Goal: Check status: Check status

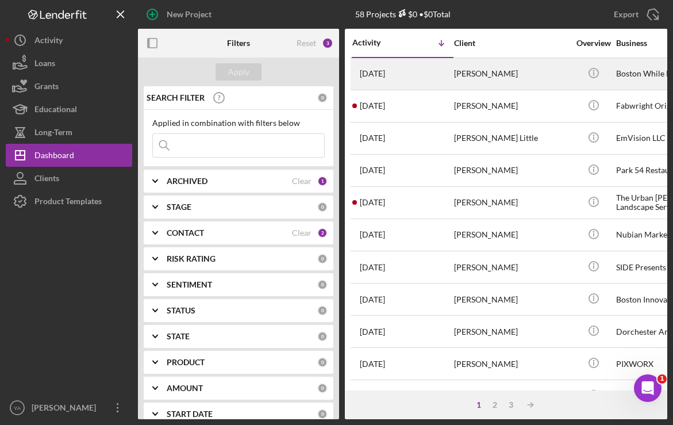
click at [488, 74] on div "[PERSON_NAME]" at bounding box center [511, 74] width 115 height 30
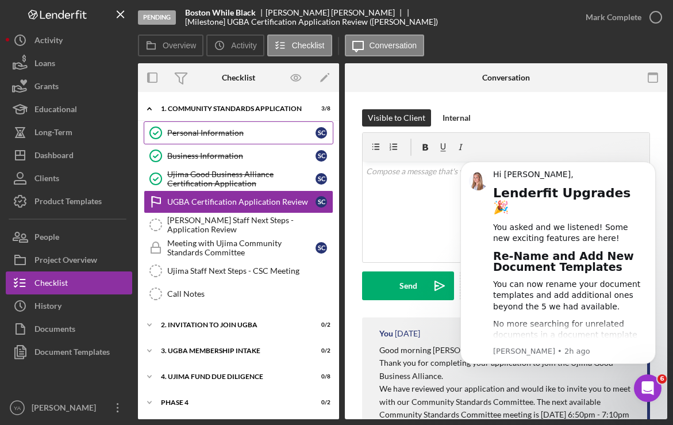
click at [210, 132] on div "Personal Information" at bounding box center [241, 132] width 148 height 9
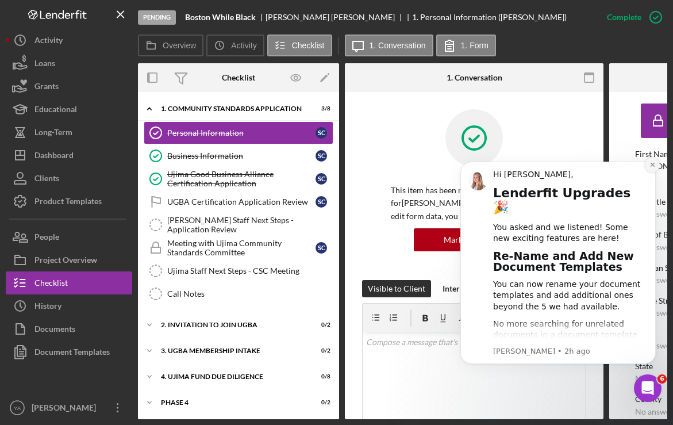
click at [653, 164] on icon "Dismiss notification" at bounding box center [652, 164] width 6 height 6
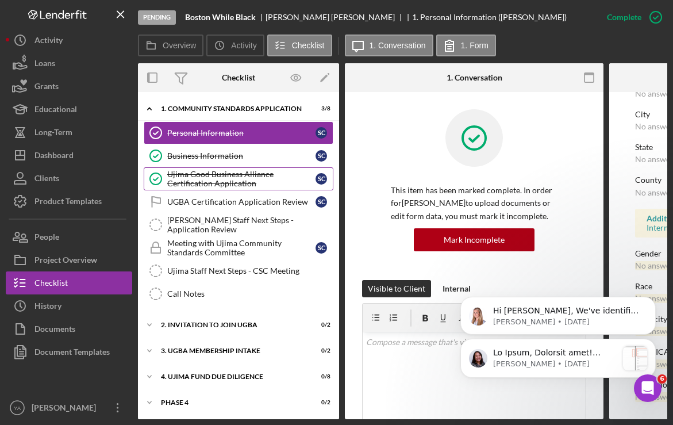
click at [217, 170] on div "Ujima Good Business Alliance Certification Application" at bounding box center [241, 178] width 148 height 18
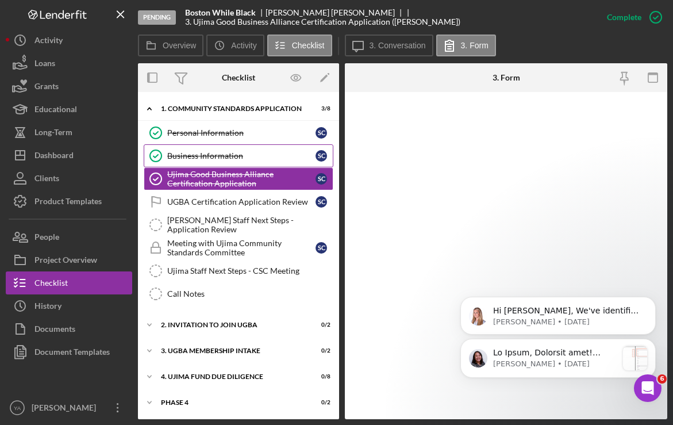
click at [232, 153] on div "Business Information" at bounding box center [241, 155] width 148 height 9
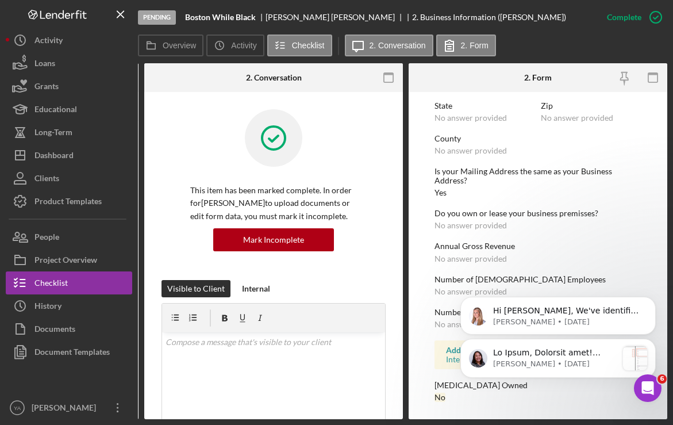
scroll to position [550, 0]
